Goal: Register for event/course: Register for event/course

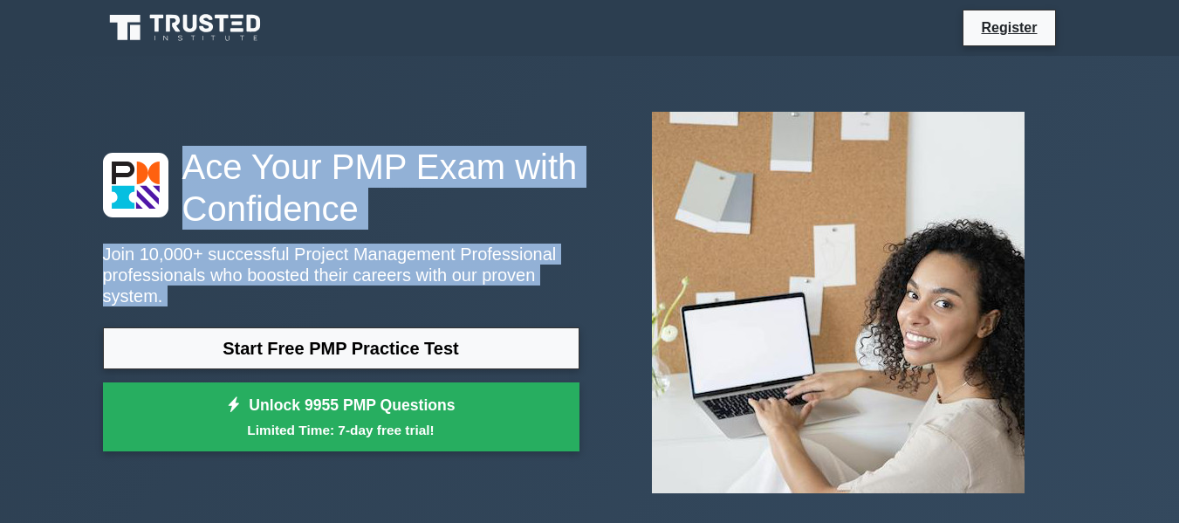
drag, startPoint x: 1128, startPoint y: 9, endPoint x: 1151, endPoint y: 71, distance: 66.0
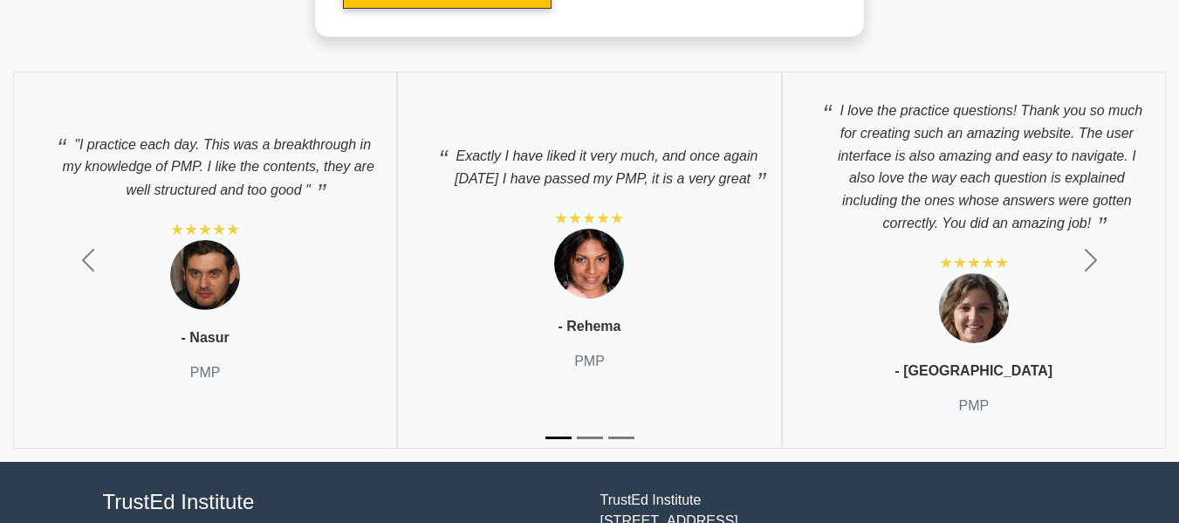
scroll to position [6152, 0]
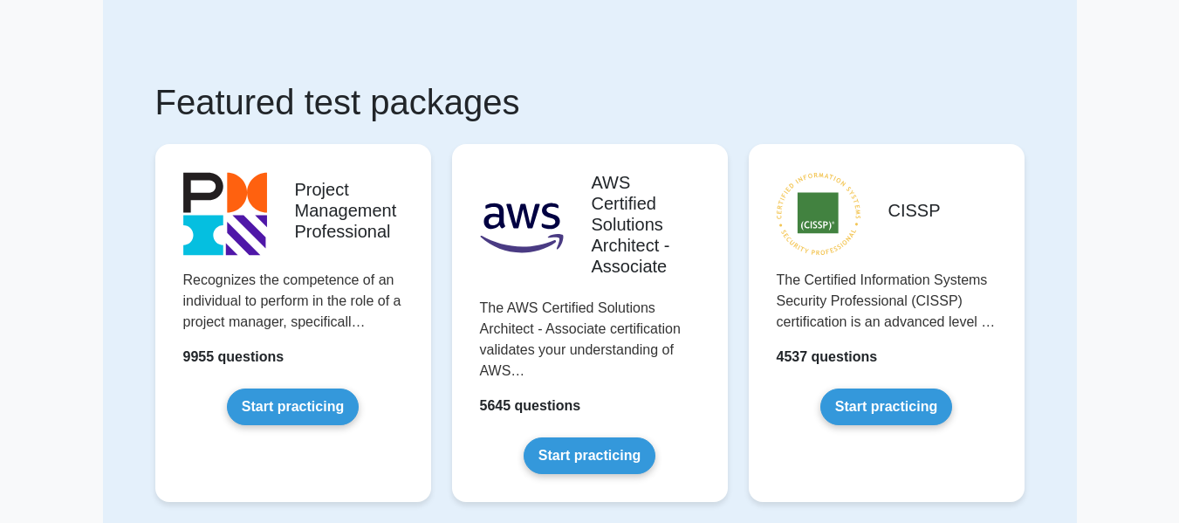
scroll to position [70, 0]
